Goal: Task Accomplishment & Management: Use online tool/utility

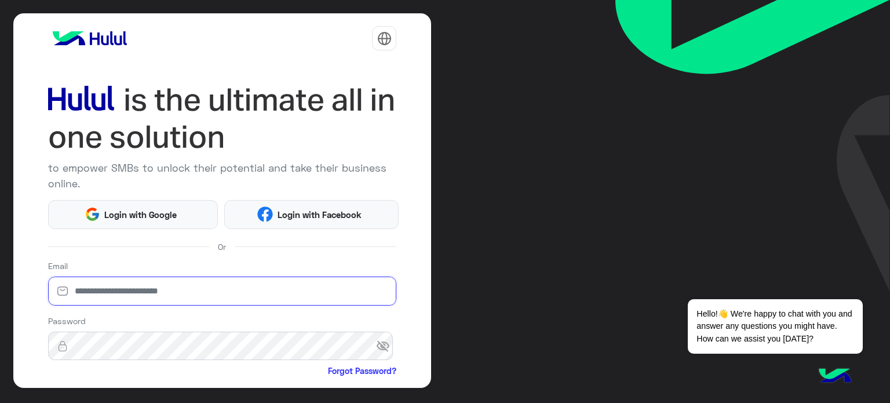
type input "**********"
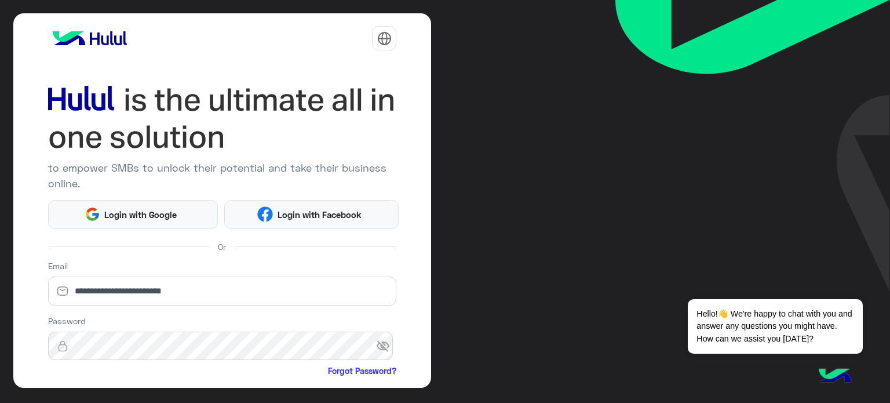
click at [890, 97] on img at bounding box center [753, 145] width 275 height 291
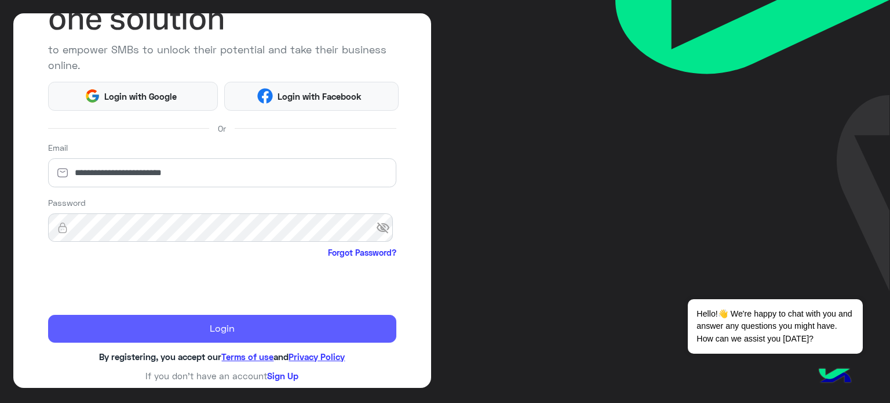
click at [213, 321] on button "Login" at bounding box center [222, 329] width 349 height 28
click at [213, 326] on button "Login" at bounding box center [222, 329] width 349 height 28
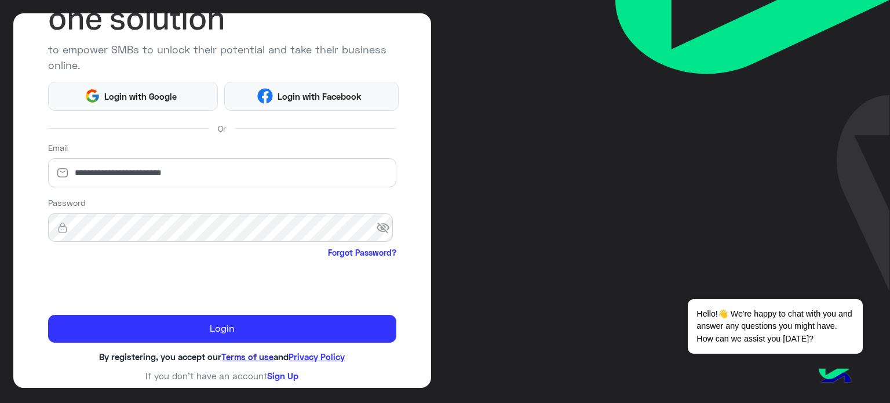
click at [238, 352] on link "Terms of use" at bounding box center [247, 356] width 52 height 10
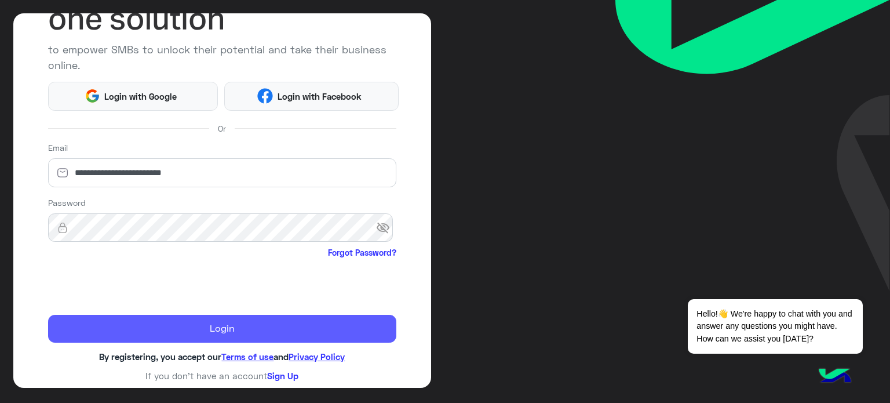
click at [199, 327] on button "Login" at bounding box center [222, 329] width 349 height 28
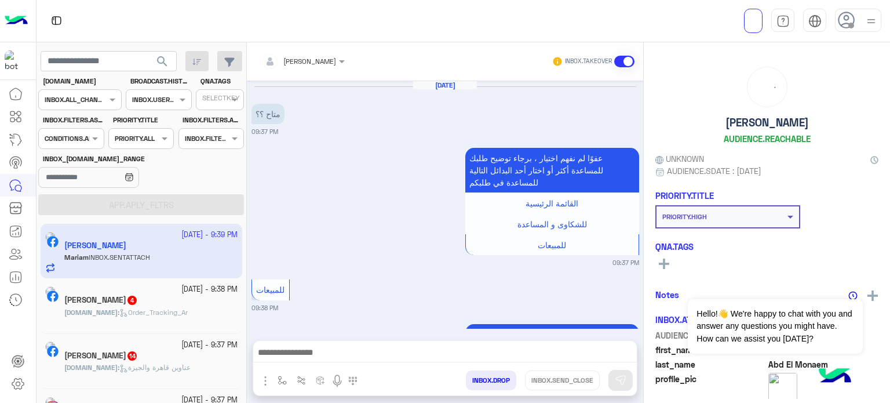
scroll to position [313, 0]
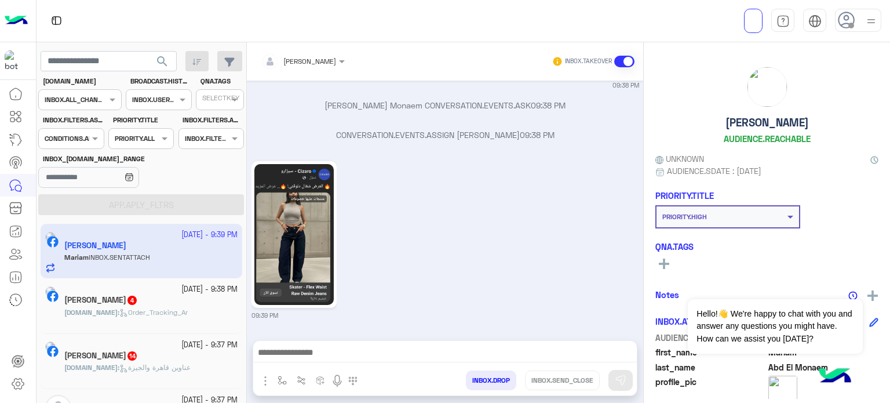
click at [77, 139] on div at bounding box center [71, 137] width 64 height 11
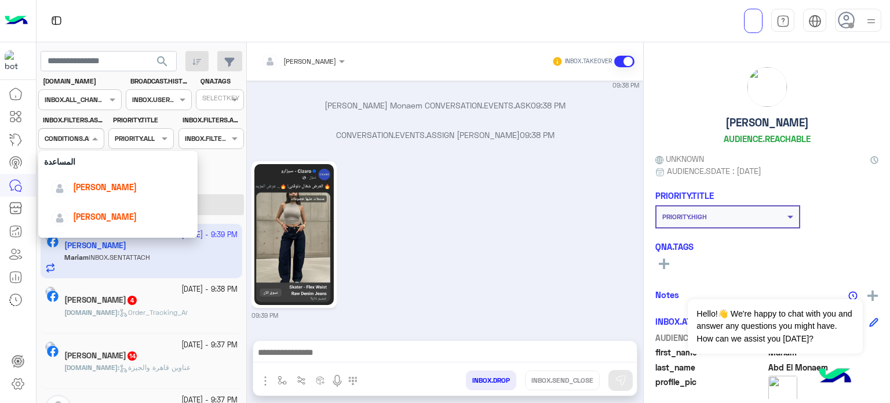
scroll to position [52, 0]
click at [134, 190] on div "lobna Mounir" at bounding box center [121, 186] width 141 height 20
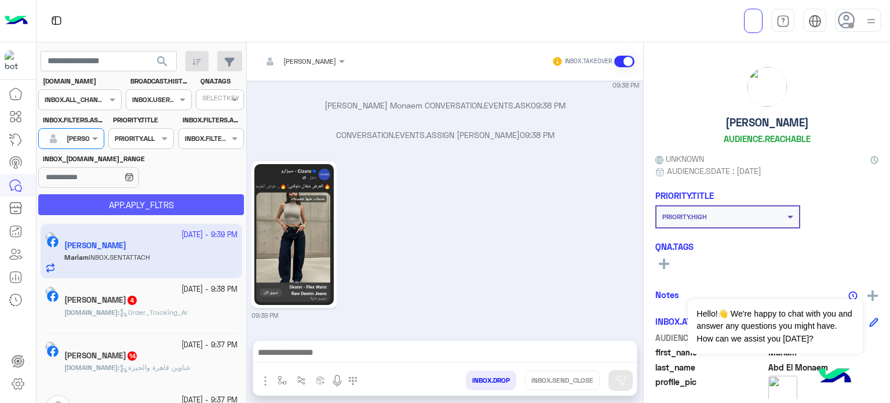
click at [197, 202] on button "APP.APLY_FLTRS" at bounding box center [141, 204] width 206 height 21
